Goal: Information Seeking & Learning: Learn about a topic

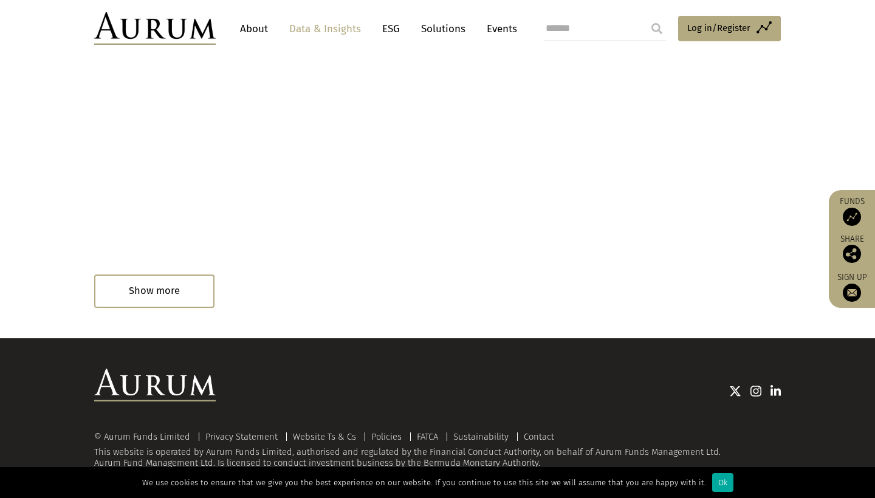
scroll to position [775, 0]
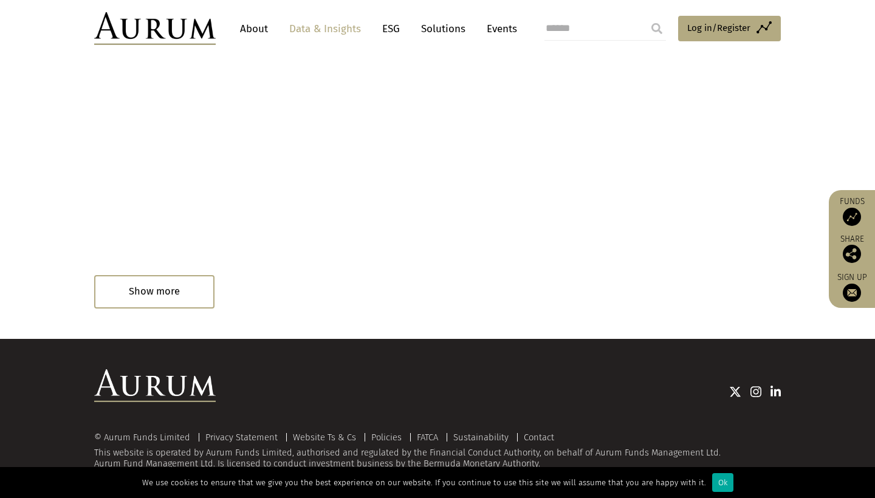
drag, startPoint x: 137, startPoint y: 385, endPoint x: 145, endPoint y: 385, distance: 8.5
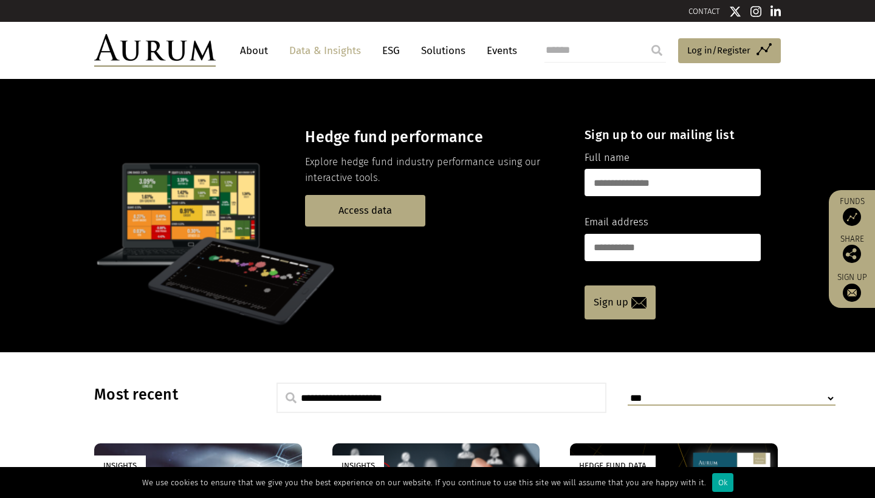
scroll to position [0, 0]
click at [244, 50] on link "About" at bounding box center [254, 51] width 40 height 22
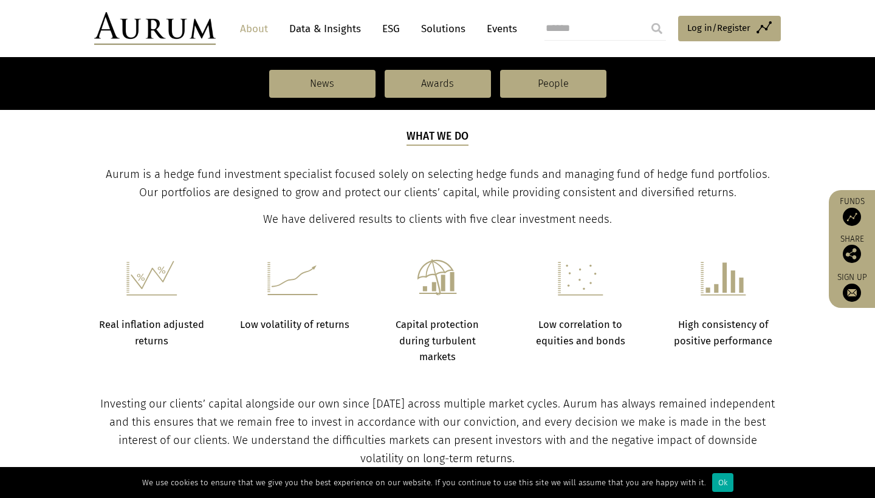
scroll to position [419, 0]
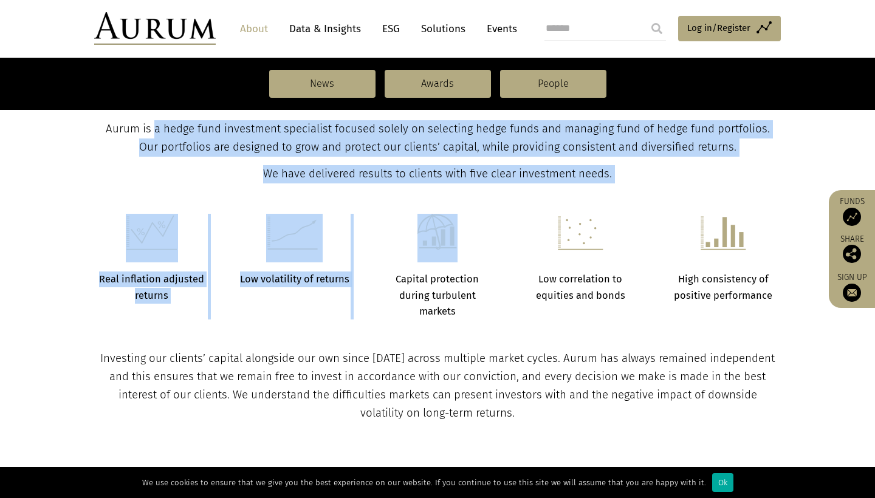
drag, startPoint x: 380, startPoint y: 260, endPoint x: 129, endPoint y: 122, distance: 286.2
click at [129, 122] on main "About Aurum Positively different Could your portfolio benefit from an alternati…" at bounding box center [437, 446] width 875 height 1573
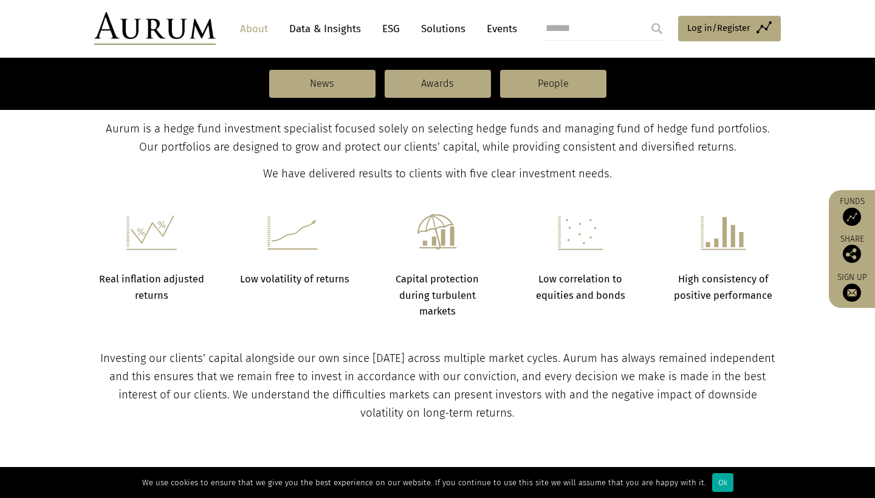
click at [151, 149] on span "Aurum is a hedge fund investment specialist focused solely on selecting hedge f…" at bounding box center [438, 138] width 664 height 32
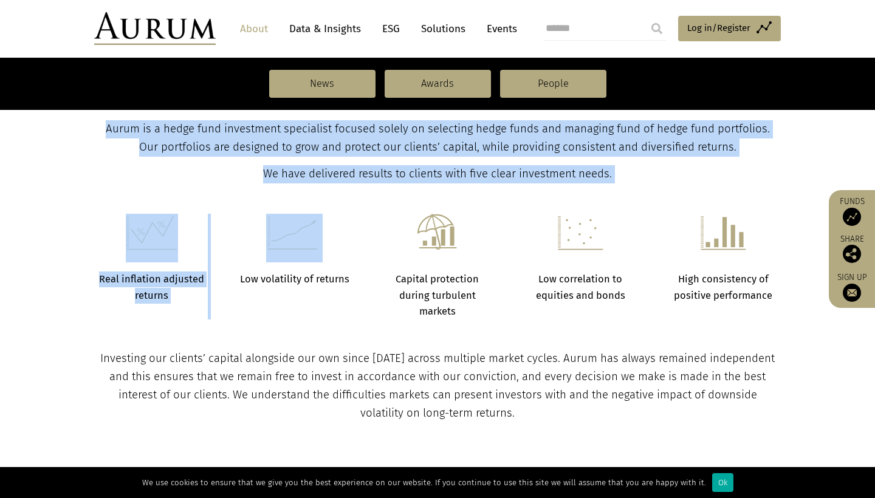
drag, startPoint x: 132, startPoint y: 118, endPoint x: 340, endPoint y: 250, distance: 247.0
click at [342, 251] on main "About Aurum Positively different Could your portfolio benefit from an alternati…" at bounding box center [437, 446] width 875 height 1573
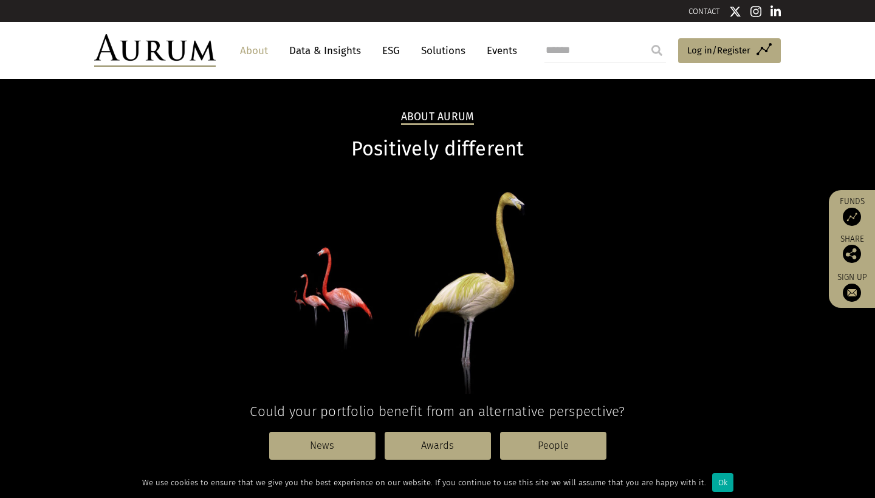
scroll to position [0, 0]
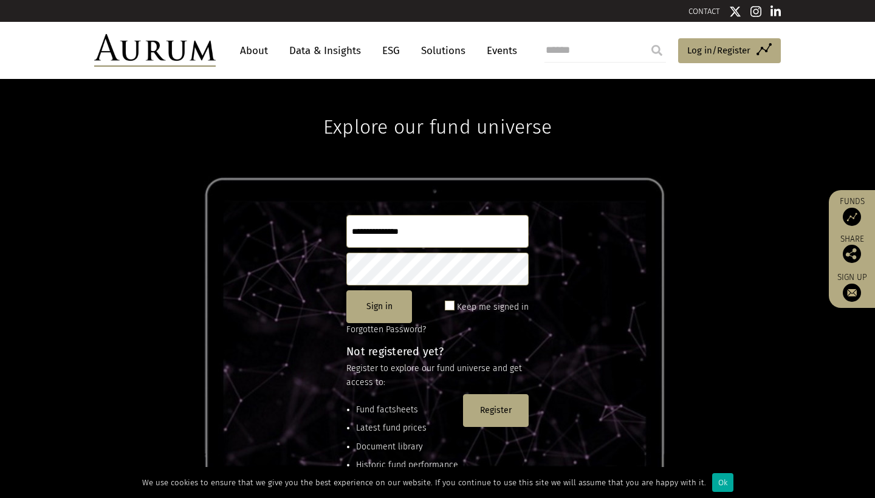
click at [171, 51] on img at bounding box center [155, 50] width 122 height 33
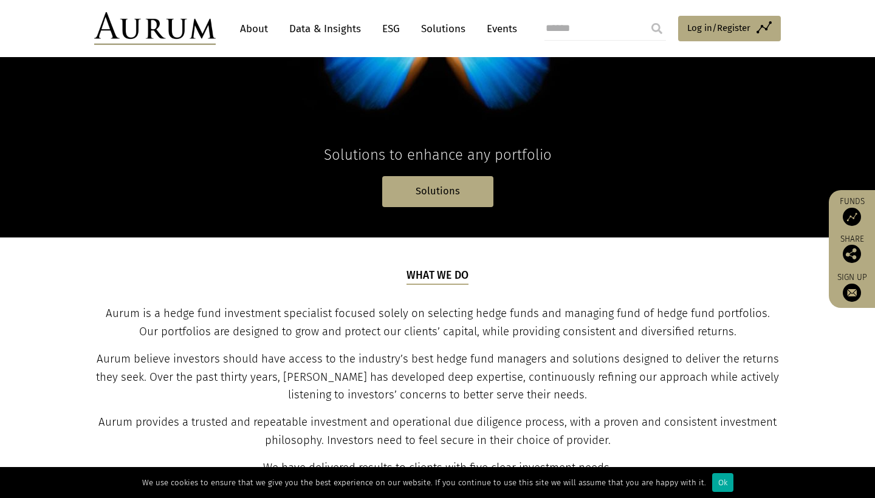
scroll to position [255, 0]
